Goal: Task Accomplishment & Management: Use online tool/utility

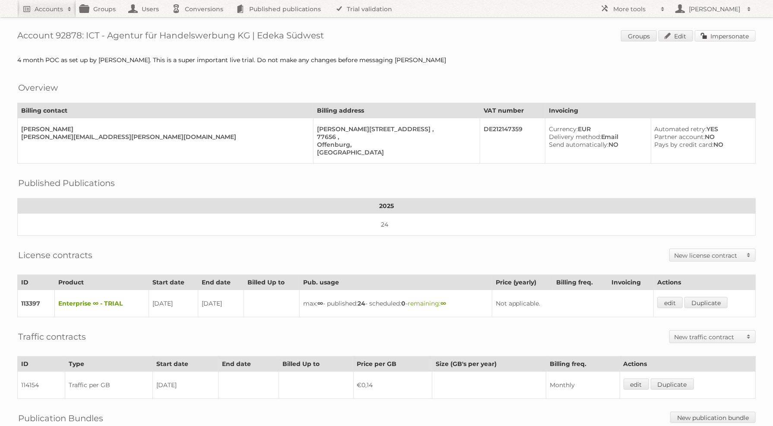
click at [709, 35] on link "Impersonate" at bounding box center [725, 35] width 61 height 11
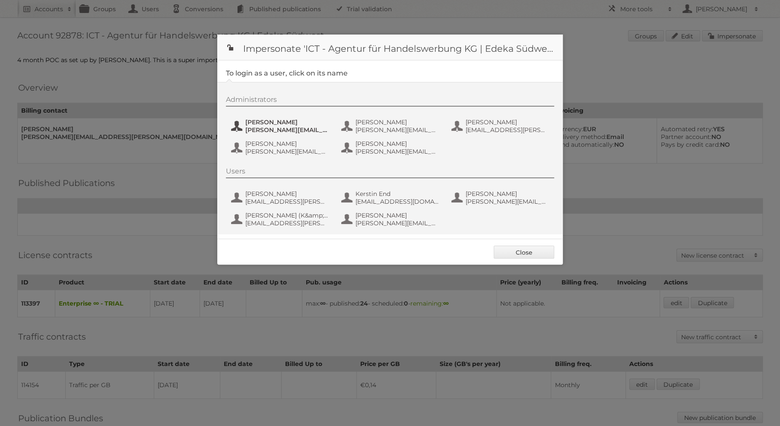
click at [296, 128] on span "benjamin.discher@ictwerbung.de" at bounding box center [287, 130] width 84 height 8
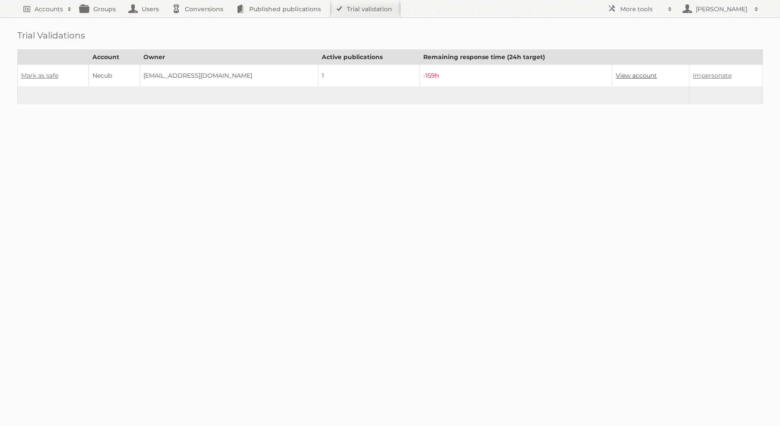
click at [624, 73] on link "View account" at bounding box center [635, 76] width 41 height 8
click at [35, 74] on link "Mark as safe" at bounding box center [39, 76] width 37 height 8
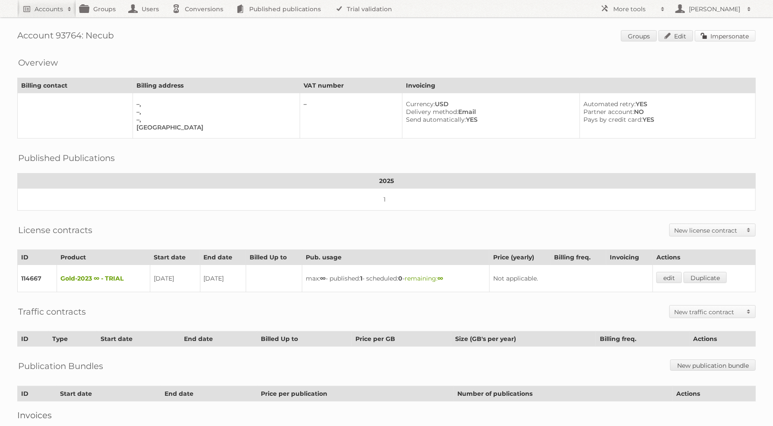
click at [730, 32] on link "Impersonate" at bounding box center [725, 35] width 61 height 11
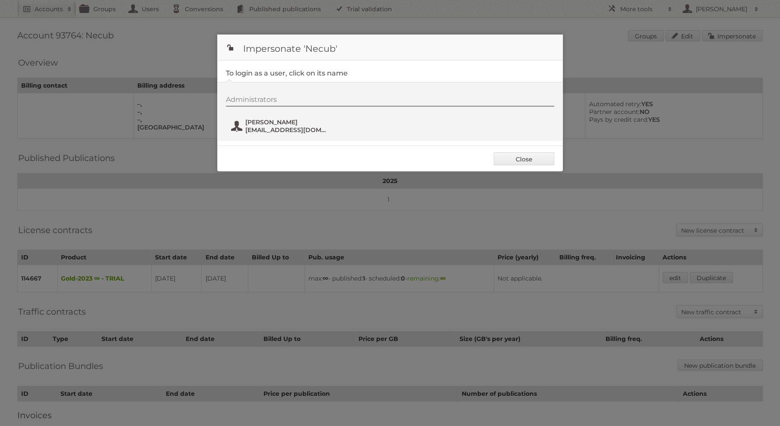
click at [289, 121] on span "Nyal Magny" at bounding box center [287, 122] width 84 height 8
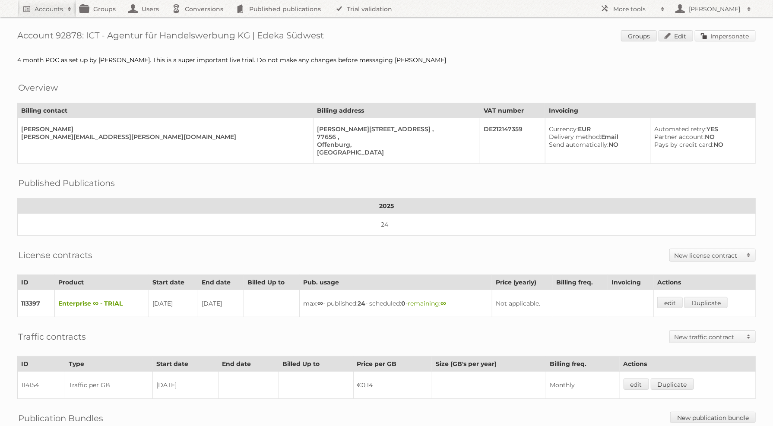
click at [723, 35] on link "Impersonate" at bounding box center [725, 35] width 61 height 11
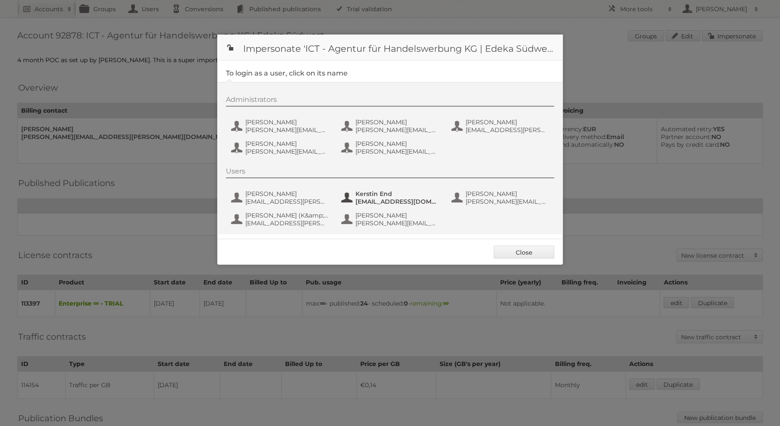
click at [386, 190] on span "Kerstin End" at bounding box center [397, 194] width 84 height 8
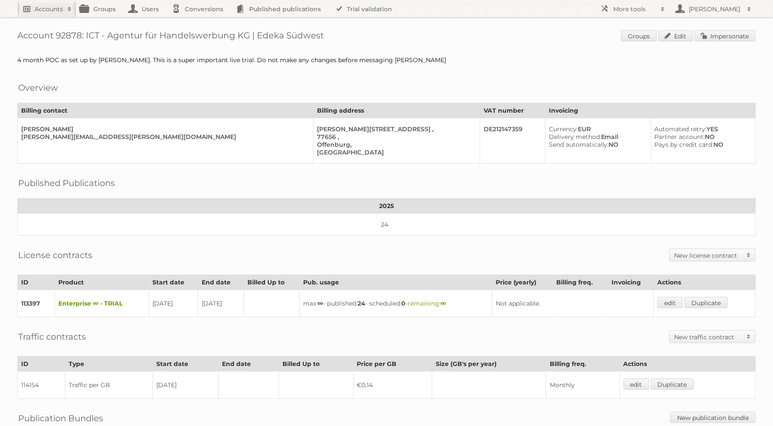
click at [40, 10] on h2 "Accounts" at bounding box center [49, 9] width 29 height 9
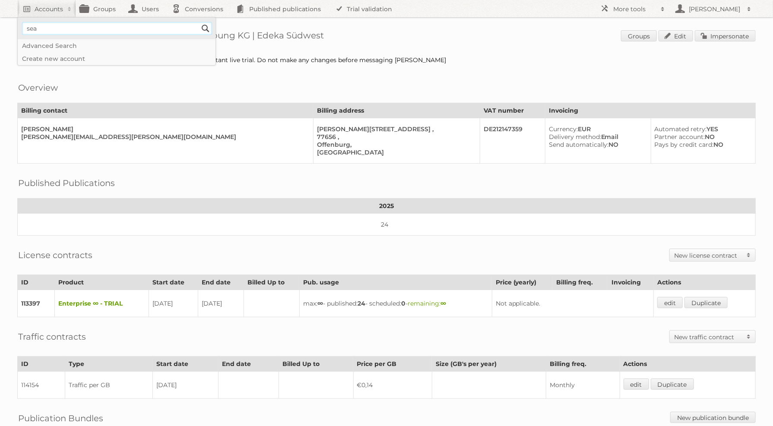
type input"] "sean rice"
click at [199, 22] on input "Search" at bounding box center [205, 28] width 13 height 13
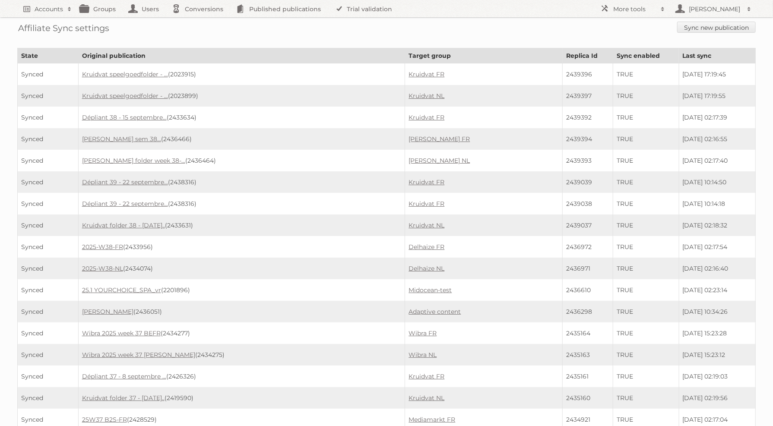
click at [696, 20] on div "Affiliate Sync settings Sync new publication" at bounding box center [386, 28] width 739 height 22
click at [697, 23] on link "Sync new publication" at bounding box center [716, 27] width 79 height 11
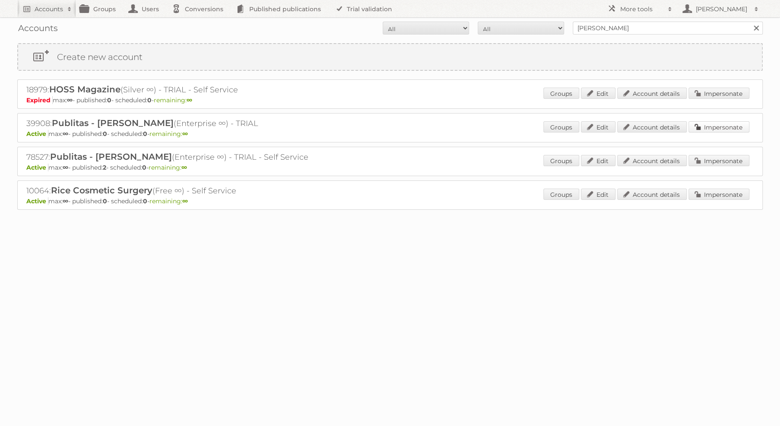
click at [732, 125] on link "Impersonate" at bounding box center [718, 126] width 61 height 11
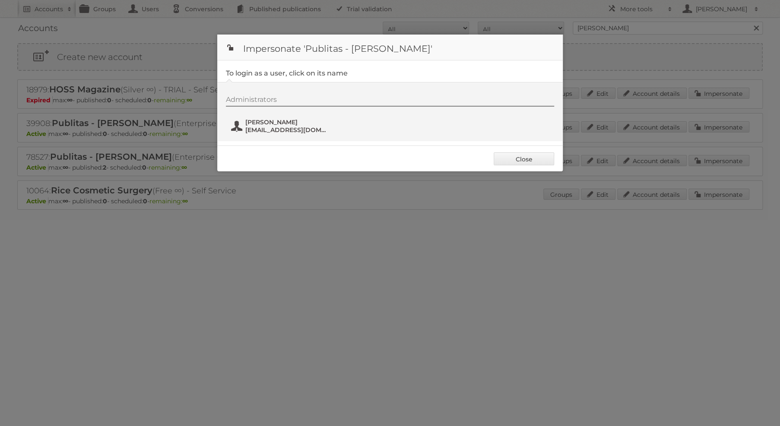
click at [288, 128] on span "seanrice16@hotmail.com" at bounding box center [287, 130] width 84 height 8
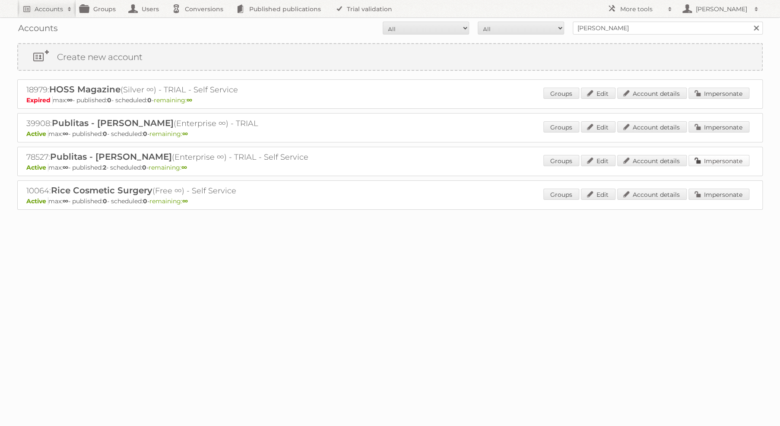
click at [694, 161] on link "Impersonate" at bounding box center [718, 160] width 61 height 11
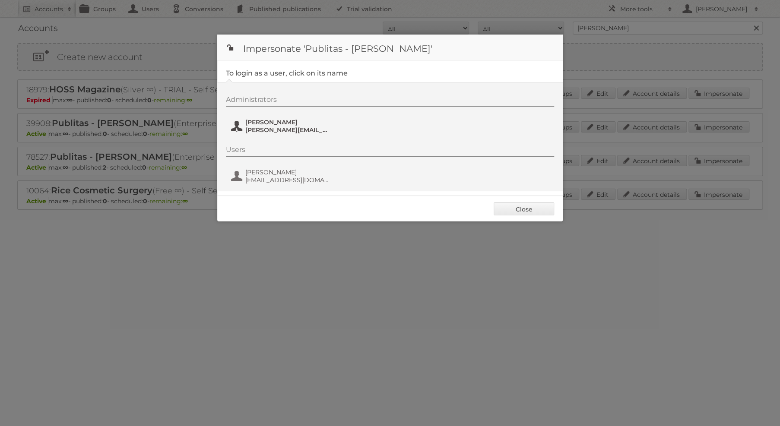
click at [292, 127] on span "sean@publitas.com" at bounding box center [287, 130] width 84 height 8
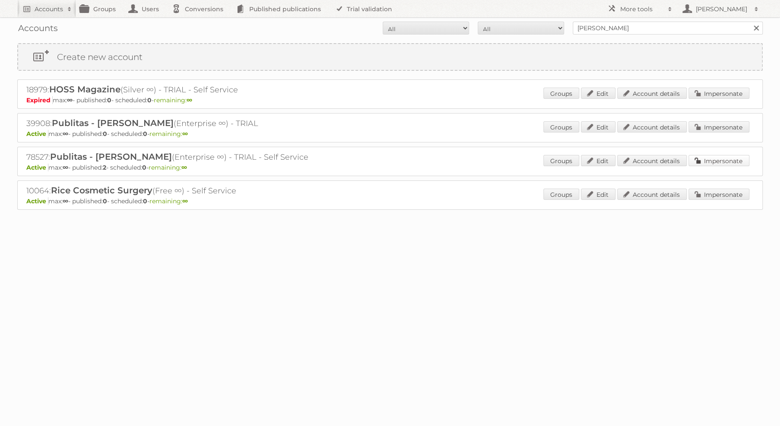
click at [713, 158] on link "Impersonate" at bounding box center [718, 160] width 61 height 11
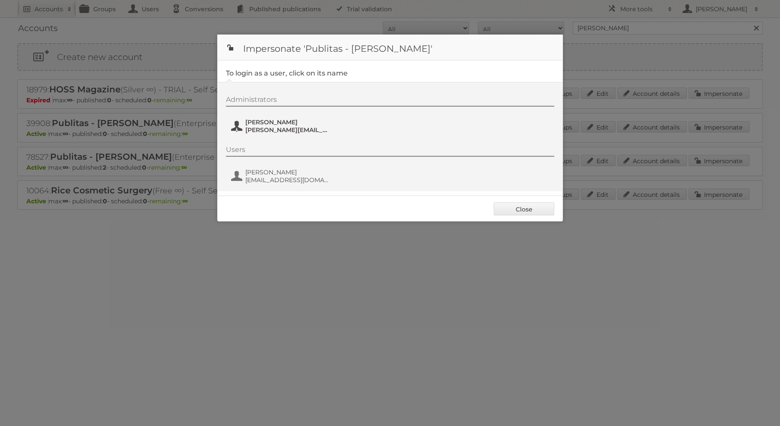
click at [282, 124] on span "[PERSON_NAME]" at bounding box center [287, 122] width 84 height 8
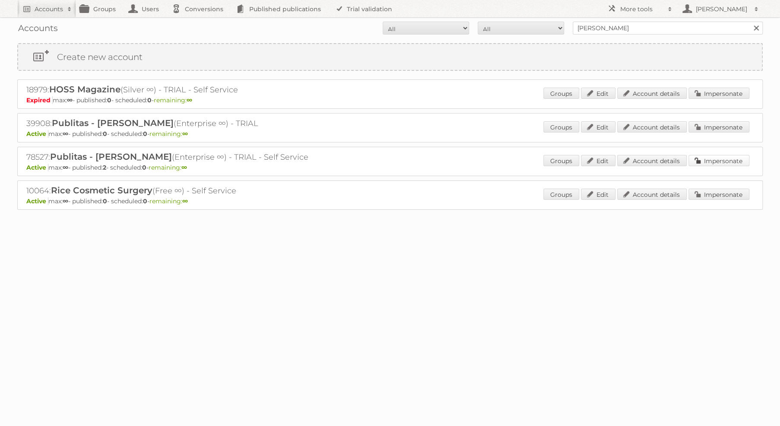
click at [714, 156] on link "Impersonate" at bounding box center [718, 160] width 61 height 11
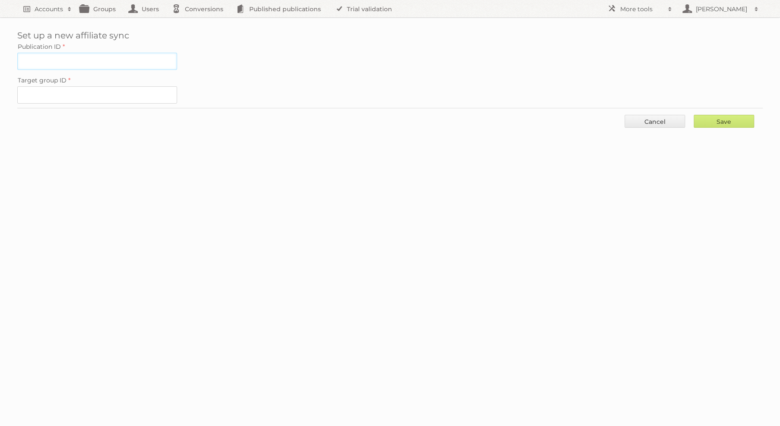
click at [108, 64] on input "Publication ID" at bounding box center [97, 61] width 160 height 17
paste input "2438207"
type input "2438207"
click at [105, 95] on input "Target group ID" at bounding box center [97, 94] width 160 height 17
paste input "83080"
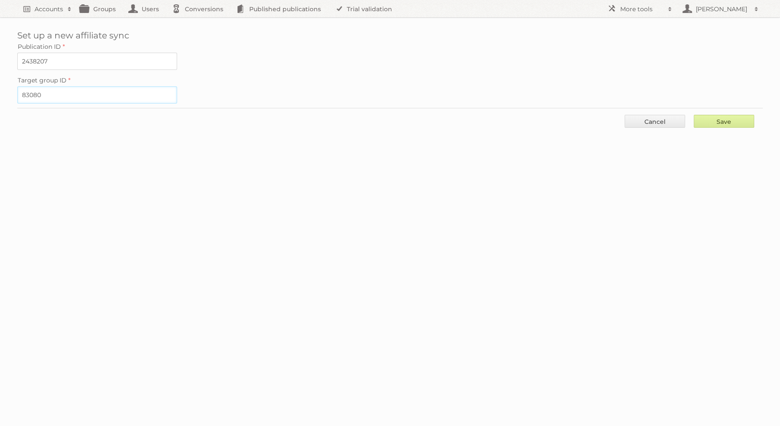
type input "83080"
click at [743, 118] on input "Save" at bounding box center [724, 121] width 60 height 13
click at [719, 126] on div "Save Cancel" at bounding box center [390, 121] width 746 height 26
click at [722, 119] on input "Save" at bounding box center [724, 121] width 60 height 13
type input "..."
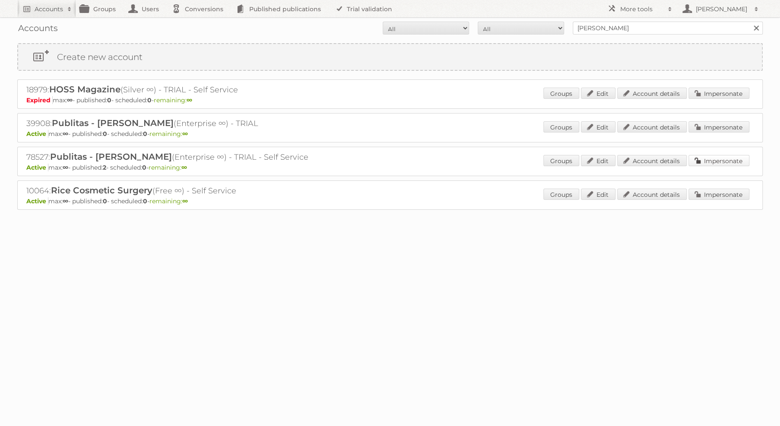
click at [716, 158] on link "Impersonate" at bounding box center [718, 160] width 61 height 11
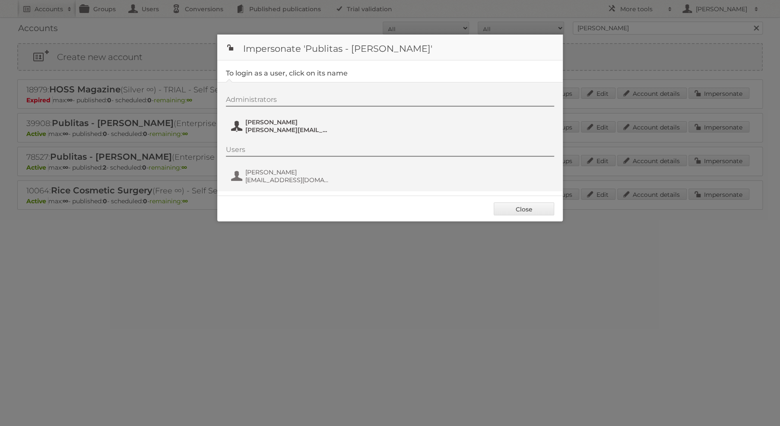
click at [292, 123] on span "[PERSON_NAME]" at bounding box center [287, 122] width 84 height 8
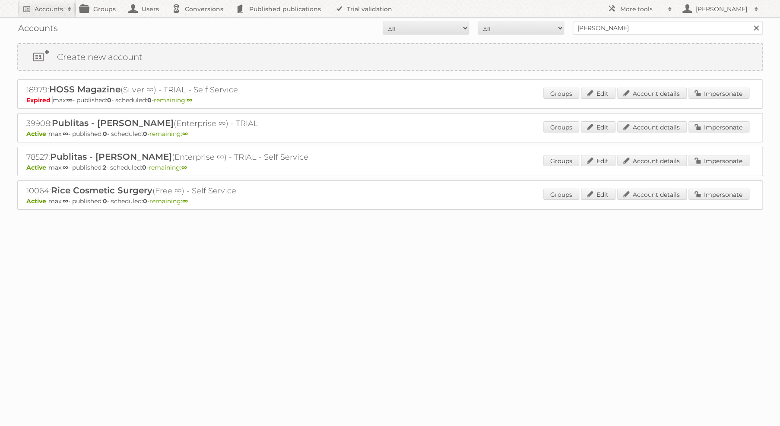
click at [711, 150] on div "78527: Publitas - Sean Rice (Enterprise ∞) - TRIAL - Self Service Active max: ∞…" at bounding box center [390, 161] width 746 height 29
click at [713, 155] on link "Impersonate" at bounding box center [718, 160] width 61 height 11
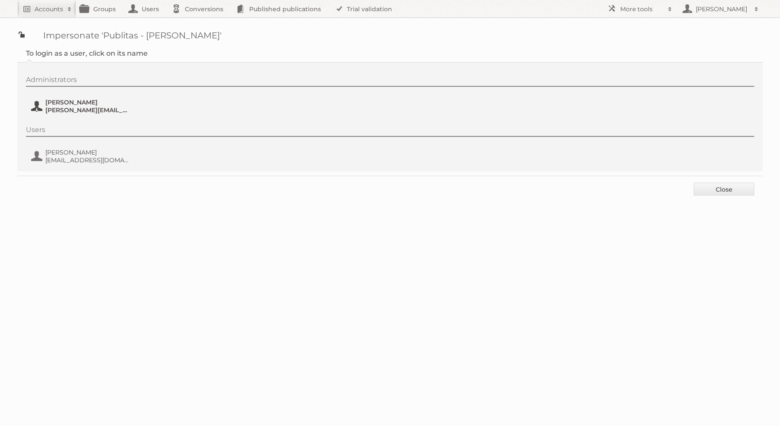
click at [70, 114] on button "[PERSON_NAME] [PERSON_NAME][EMAIL_ADDRESS][DOMAIN_NAME]" at bounding box center [81, 106] width 102 height 17
type button "83315"
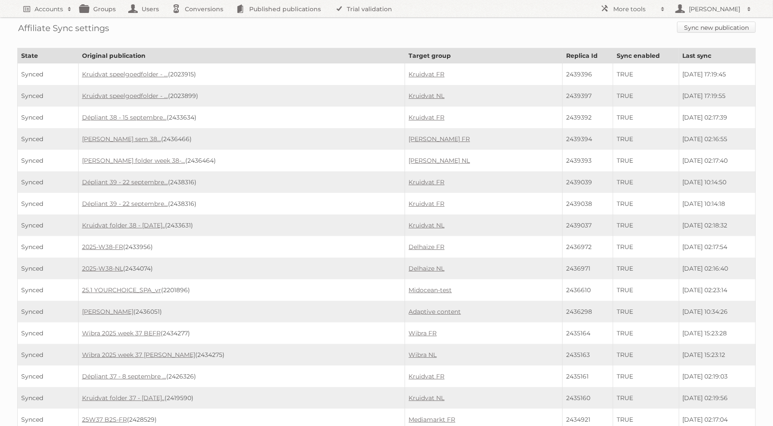
click at [714, 28] on link "Sync new publication" at bounding box center [716, 27] width 79 height 11
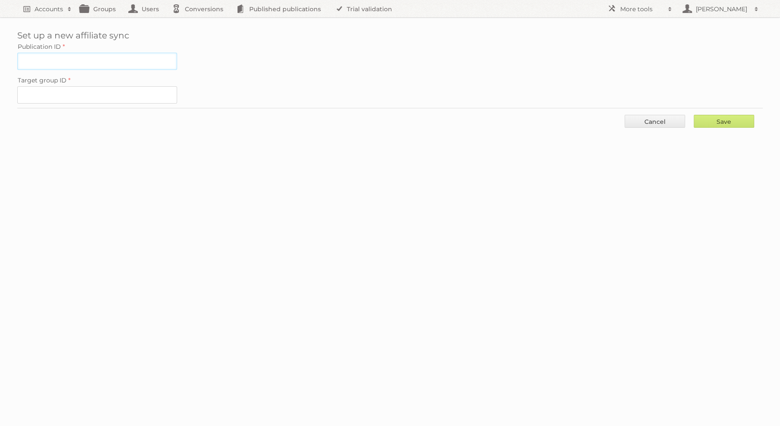
click at [139, 65] on input "Publication ID" at bounding box center [97, 61] width 160 height 17
paste input "2438207"
type input "2438207"
click at [106, 93] on input "Target group ID" at bounding box center [97, 94] width 160 height 17
paste input "83080"
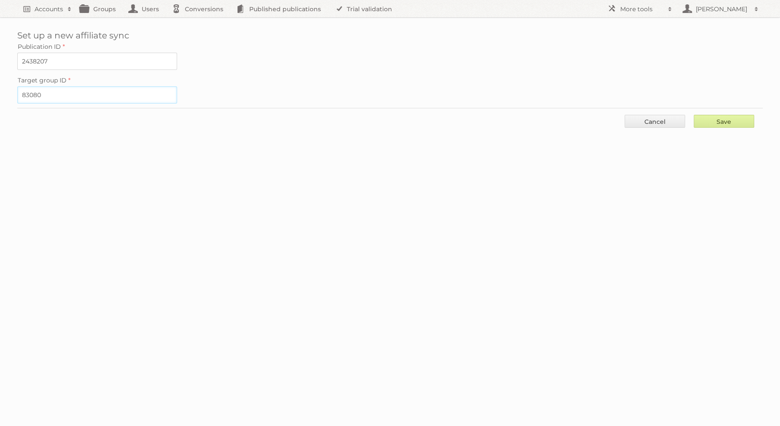
type input "83080"
click at [726, 122] on input "Save" at bounding box center [724, 121] width 60 height 13
type input "..."
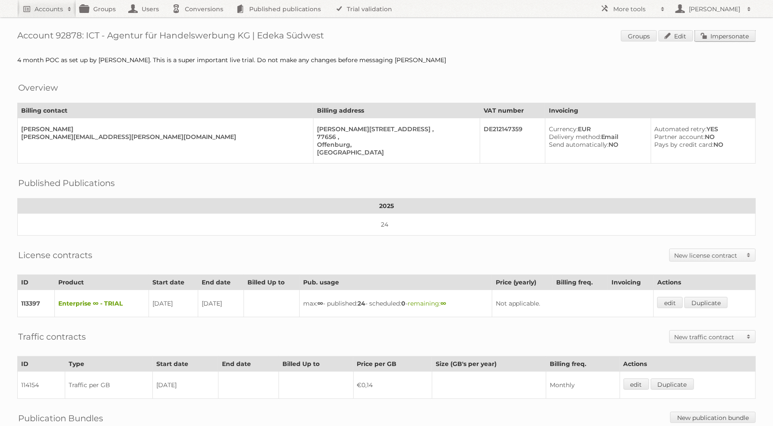
click at [745, 34] on link "Impersonate" at bounding box center [725, 35] width 61 height 11
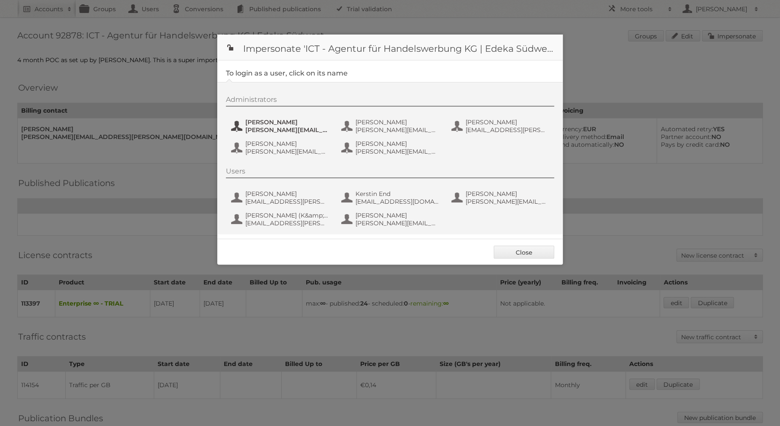
click at [298, 122] on span "Benjamin Discher" at bounding box center [287, 122] width 84 height 8
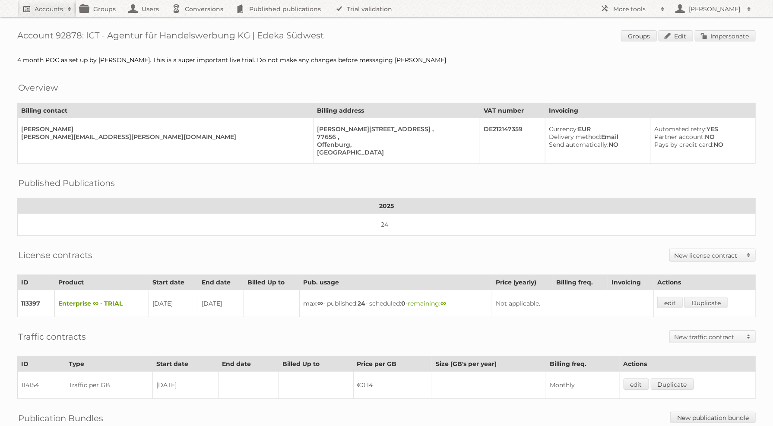
click at [66, 9] on span at bounding box center [69, 9] width 13 height 9
